Goal: Find specific page/section: Find specific page/section

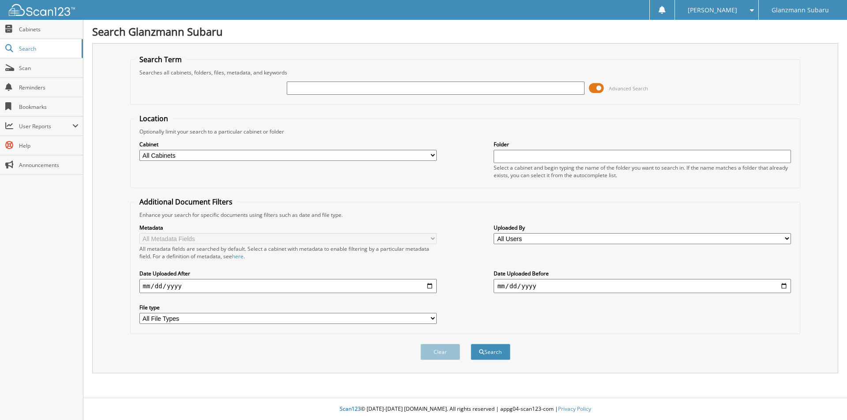
click at [595, 86] on span at bounding box center [596, 88] width 15 height 13
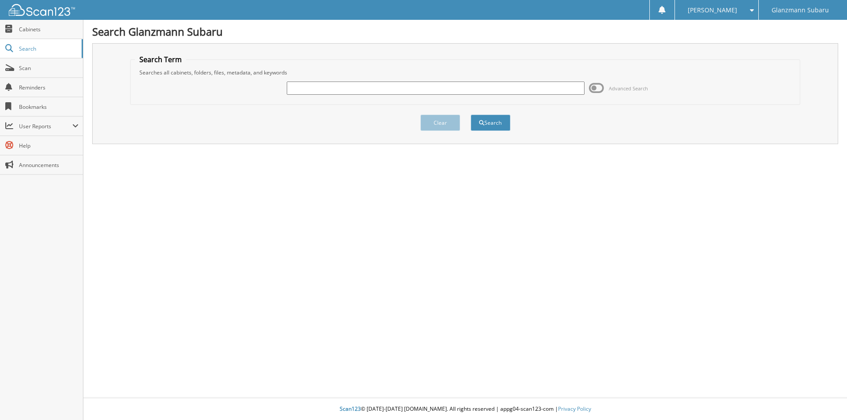
click at [339, 92] on input "text" at bounding box center [435, 88] width 297 height 13
type input "LH417113"
click at [471, 115] on button "Search" at bounding box center [491, 123] width 40 height 16
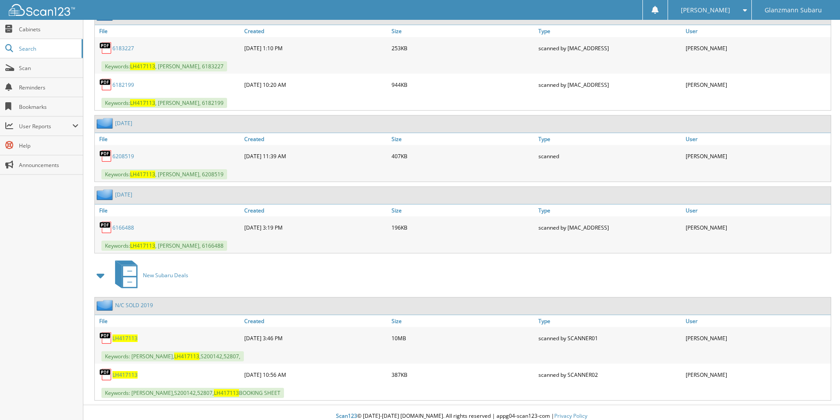
scroll to position [950, 0]
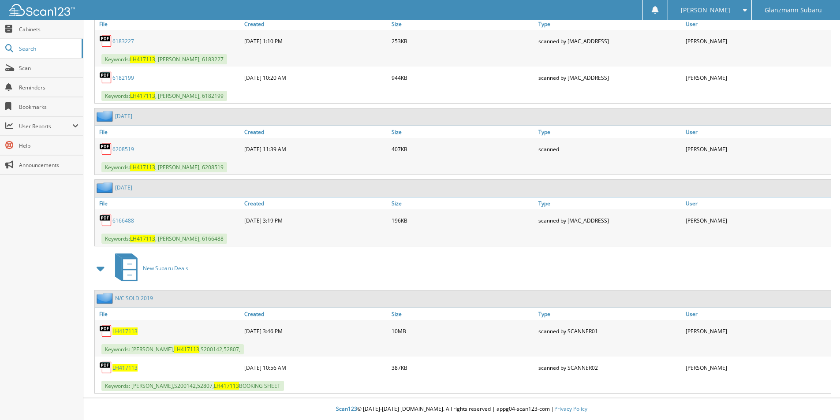
click at [123, 329] on span "LH417113" at bounding box center [124, 331] width 25 height 7
click at [40, 73] on link "Scan" at bounding box center [41, 68] width 83 height 19
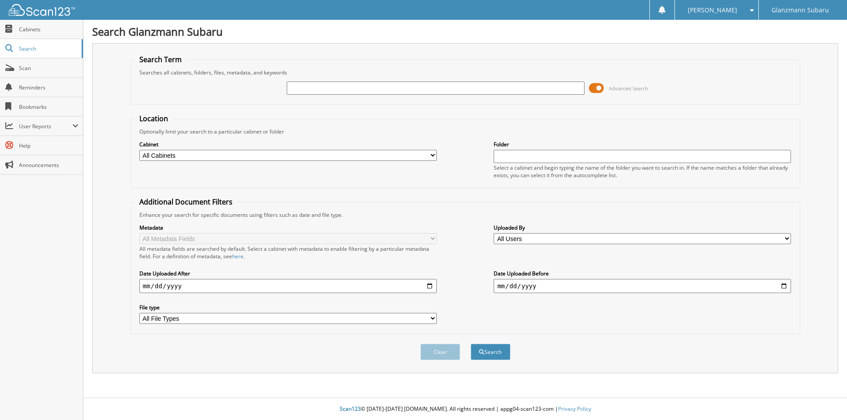
click at [596, 88] on span at bounding box center [596, 88] width 15 height 13
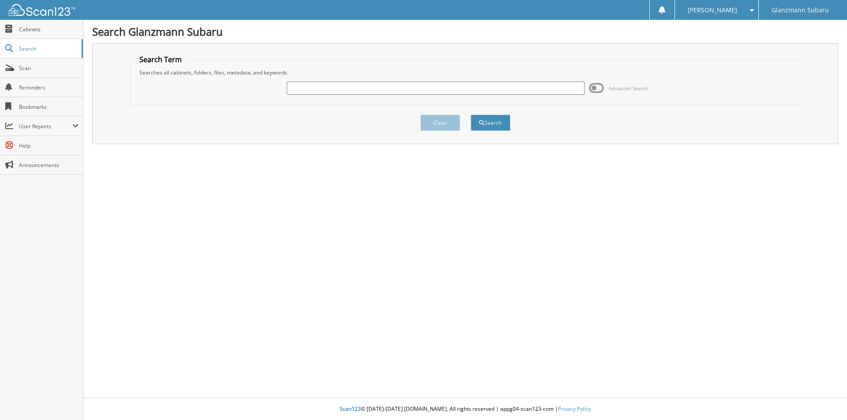
paste input "6194213 i"
type input "6194213"
click at [486, 123] on button "Search" at bounding box center [491, 123] width 40 height 16
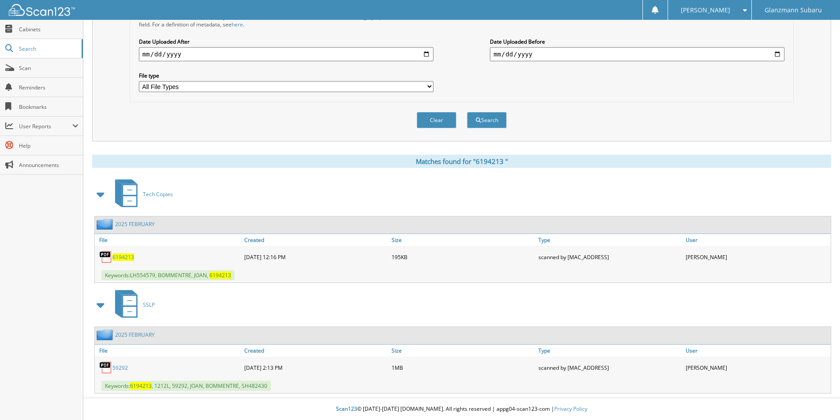
scroll to position [232, 0]
click at [118, 366] on link "5 9 2 9 2" at bounding box center [119, 367] width 15 height 7
click at [128, 259] on span "6 1 9 4 2 1 3" at bounding box center [123, 257] width 22 height 7
click at [57, 73] on link "Scan" at bounding box center [41, 68] width 83 height 19
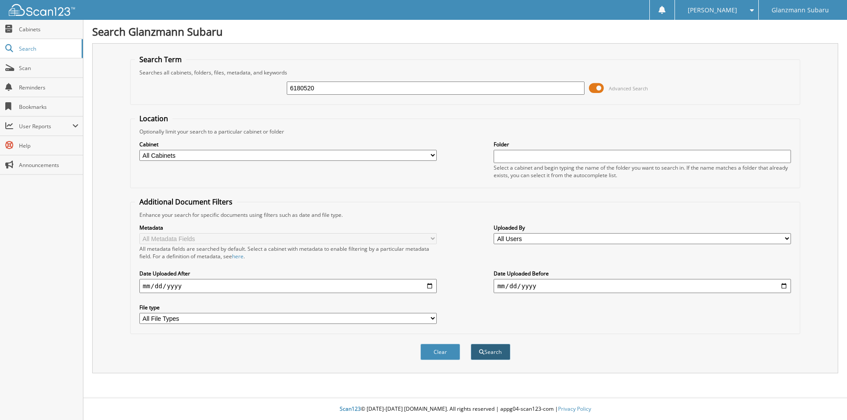
type input "6180520"
click at [491, 350] on button "Search" at bounding box center [491, 352] width 40 height 16
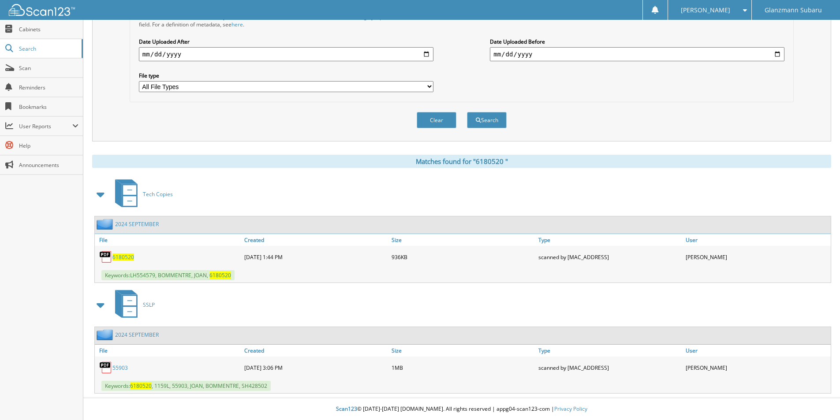
scroll to position [232, 0]
click at [125, 256] on span "6 1 8 0 5 2 0" at bounding box center [123, 257] width 22 height 7
click at [447, 123] on button "Clear" at bounding box center [437, 120] width 40 height 16
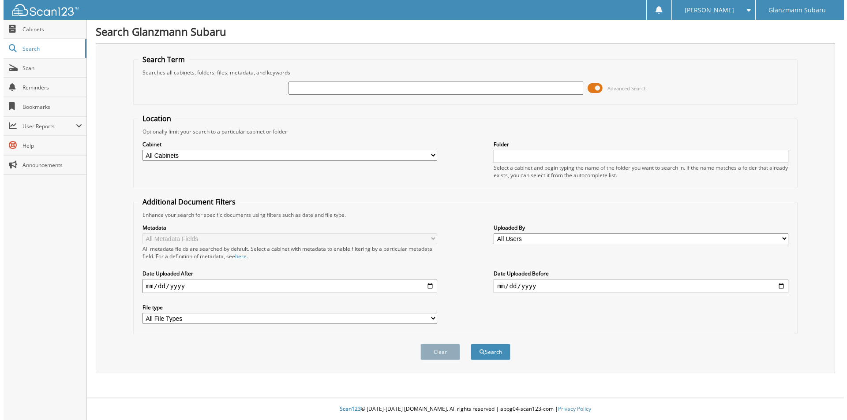
scroll to position [0, 0]
